Goal: Find specific page/section: Find specific page/section

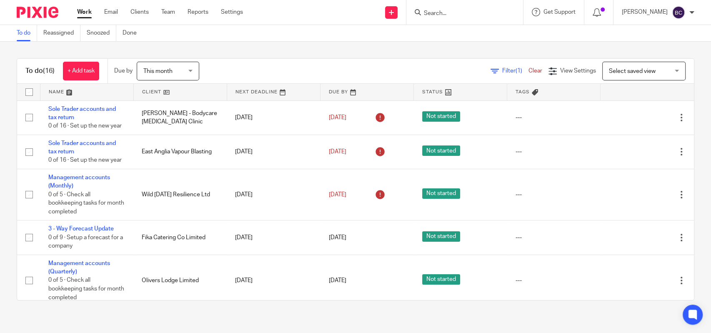
click at [444, 14] on input "Search" at bounding box center [460, 13] width 75 height 7
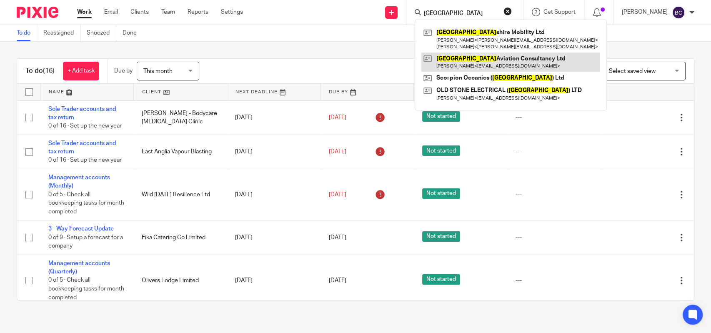
type input "cambridge"
click at [467, 62] on link at bounding box center [510, 61] width 179 height 19
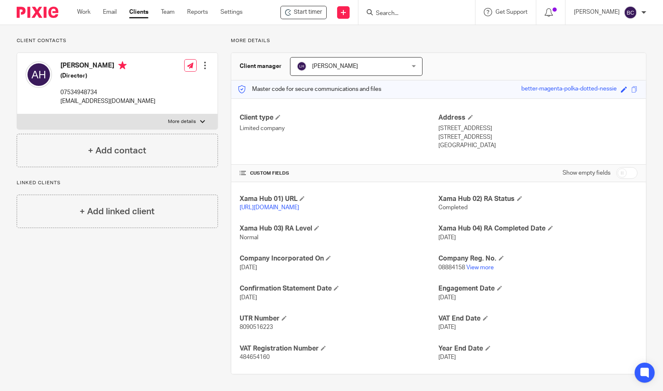
scroll to position [60, 0]
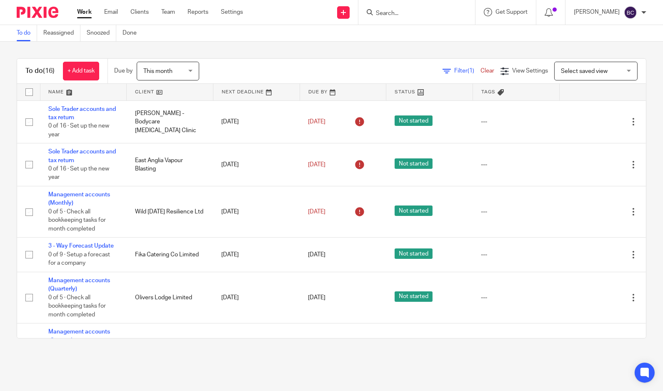
click at [420, 10] on input "Search" at bounding box center [412, 13] width 75 height 7
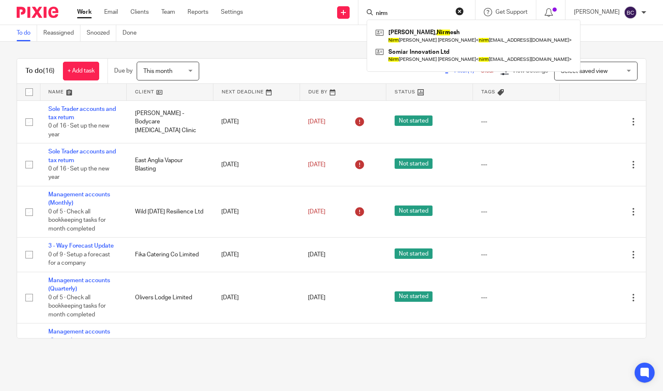
type input "nirm"
click button "submit" at bounding box center [0, 0] width 0 height 0
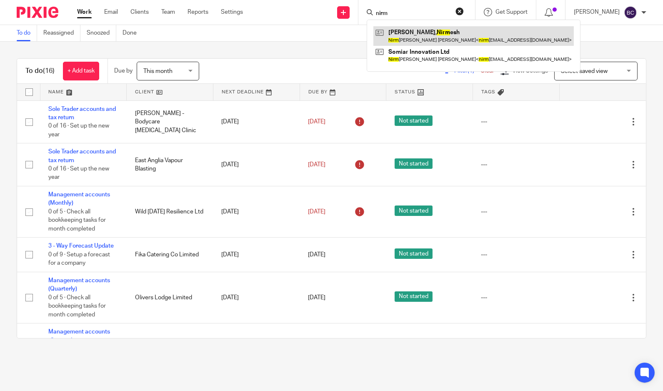
click at [411, 31] on link at bounding box center [473, 35] width 200 height 19
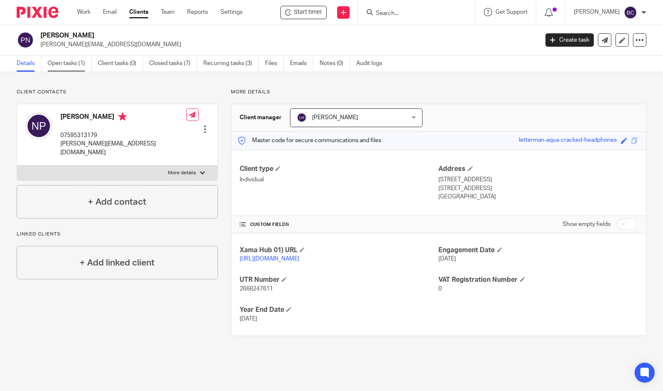
click at [72, 62] on link "Open tasks (1)" at bounding box center [69, 63] width 44 height 16
